Goal: Task Accomplishment & Management: Manage account settings

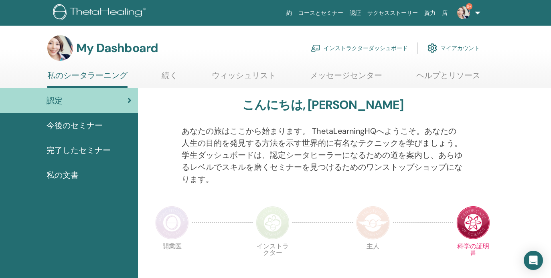
scroll to position [0, 0]
click at [366, 47] on link "インストラクターダッシュボード" at bounding box center [359, 48] width 97 height 18
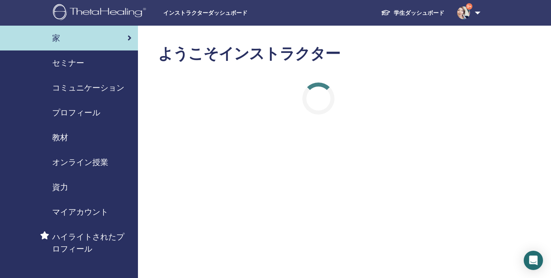
click at [67, 64] on span "セミナー" at bounding box center [68, 63] width 32 height 12
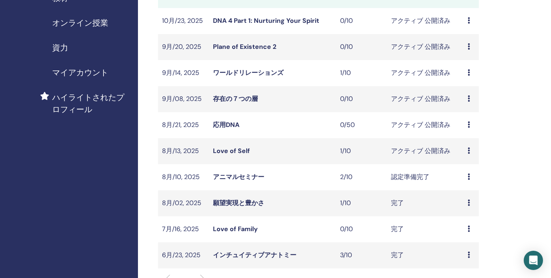
scroll to position [140, 0]
click at [470, 150] on div "プレビュー 編集 出席者 キャンセル" at bounding box center [470, 151] width 7 height 10
click at [467, 179] on link "出席者" at bounding box center [464, 180] width 19 height 8
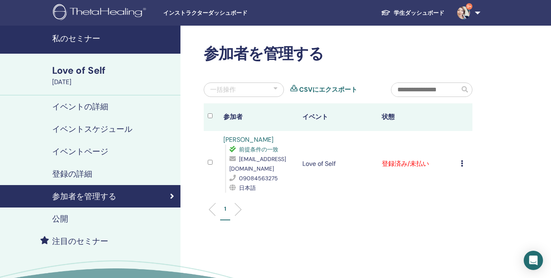
click at [461, 162] on icon at bounding box center [462, 163] width 2 height 6
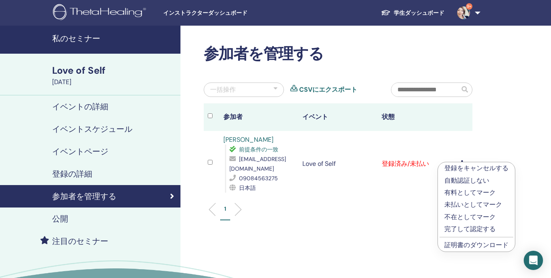
click at [482, 244] on link "証明書のダウンロード" at bounding box center [476, 245] width 64 height 8
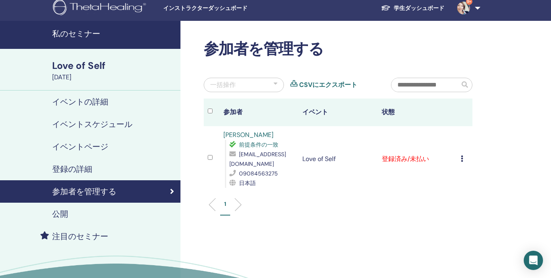
scroll to position [13, 0]
